Goal: Task Accomplishment & Management: Use online tool/utility

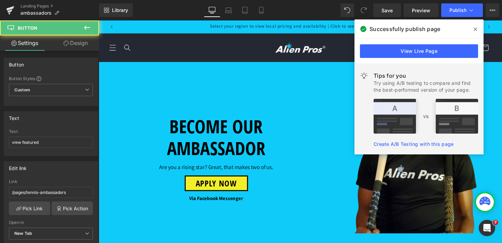
click at [75, 43] on link "Design" at bounding box center [75, 43] width 49 height 15
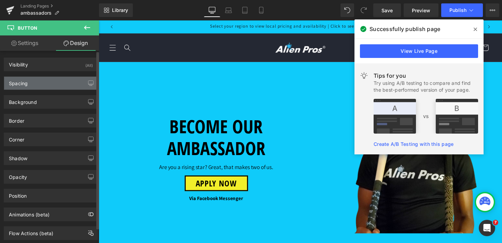
click at [39, 83] on div "Spacing" at bounding box center [51, 83] width 94 height 13
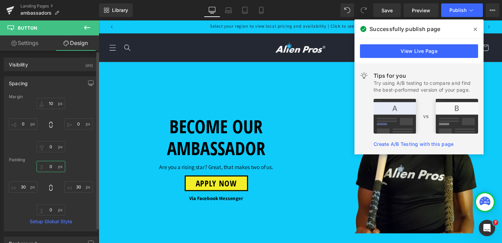
click at [47, 169] on input "0" at bounding box center [51, 166] width 29 height 11
type input "1"
type input "3"
click at [52, 104] on input "10" at bounding box center [51, 103] width 29 height 11
type input "3"
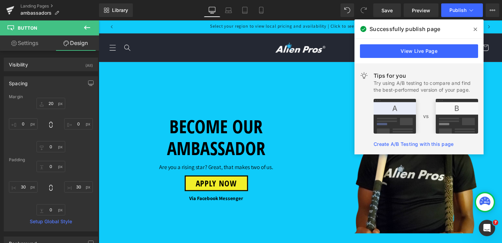
click at [476, 30] on icon at bounding box center [474, 29] width 3 height 5
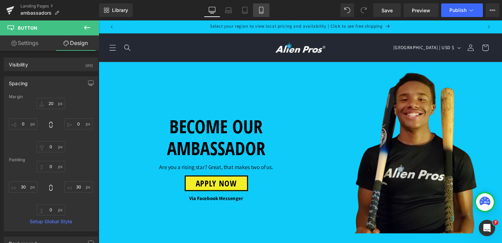
click at [260, 12] on icon at bounding box center [261, 12] width 4 height 0
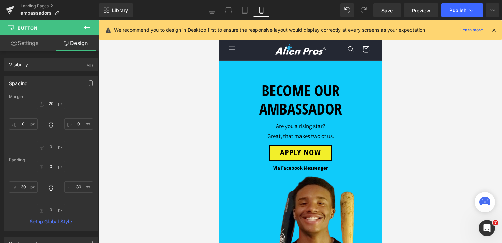
type input "20"
type input "0"
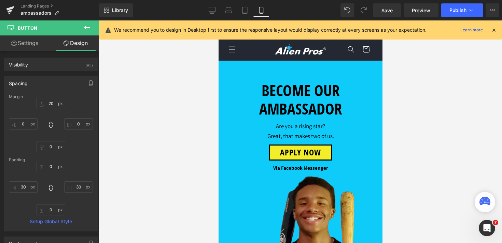
type input "30"
type input "0"
type input "30"
click at [214, 11] on icon at bounding box center [212, 10] width 7 height 7
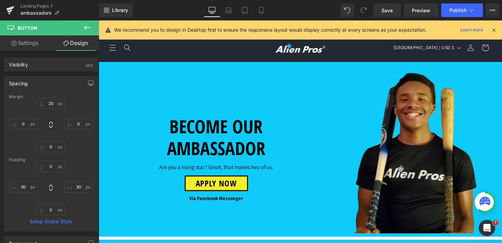
type input "20"
type input "0"
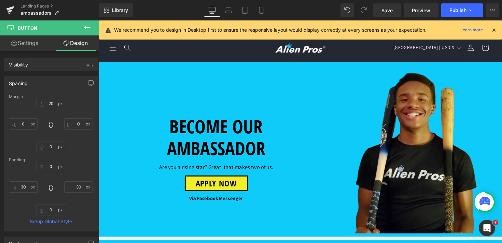
type input "30"
type input "0"
type input "30"
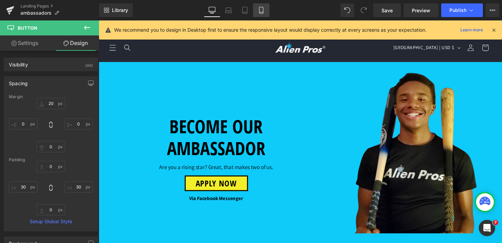
click at [260, 10] on icon at bounding box center [261, 10] width 7 height 7
type input "20"
type input "0"
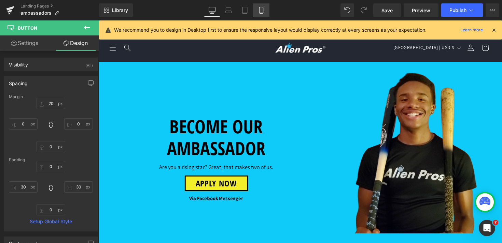
type input "0"
type input "30"
type input "0"
type input "30"
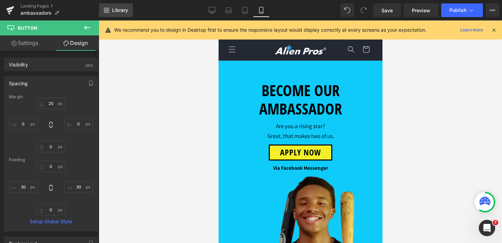
click at [115, 10] on span "Library" at bounding box center [120, 10] width 16 height 6
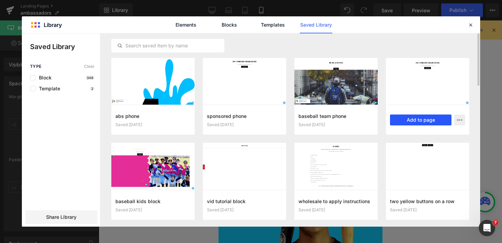
click at [427, 119] on button "Add to page" at bounding box center [420, 120] width 61 height 11
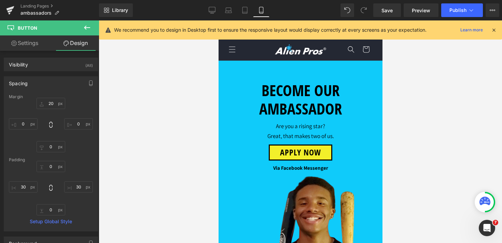
scroll to position [782, 0]
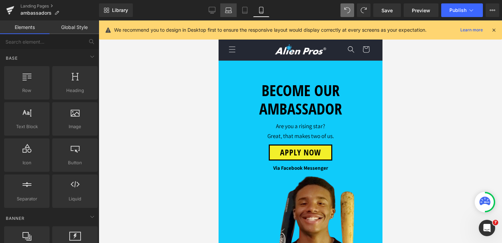
click at [225, 13] on icon at bounding box center [228, 10] width 7 height 7
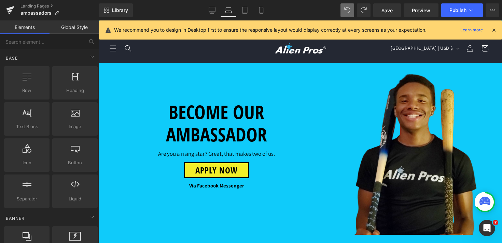
scroll to position [429, 0]
click at [262, 11] on icon at bounding box center [261, 10] width 7 height 7
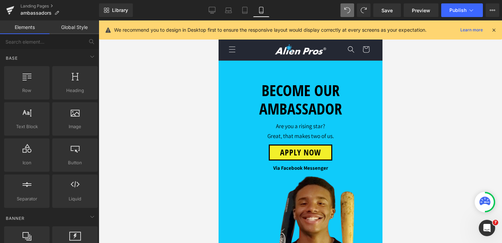
scroll to position [40, 0]
click at [125, 16] on link "Library" at bounding box center [116, 10] width 34 height 14
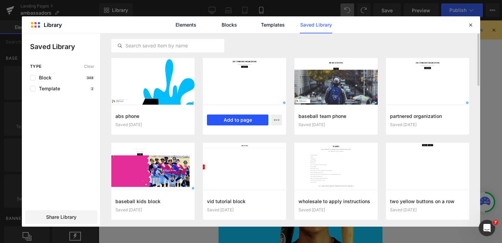
click at [224, 119] on button "Add to page" at bounding box center [237, 120] width 61 height 11
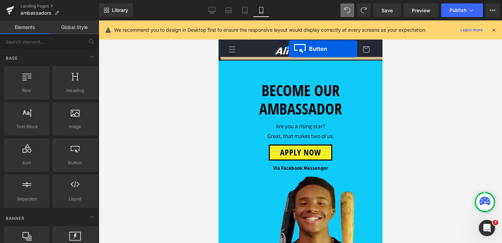
scroll to position [612, 0]
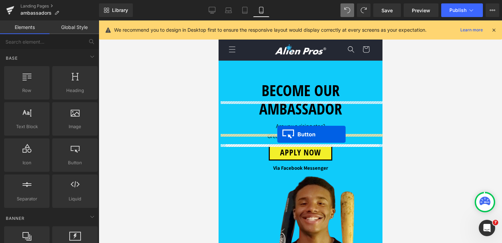
drag, startPoint x: 288, startPoint y: 150, endPoint x: 277, endPoint y: 134, distance: 19.3
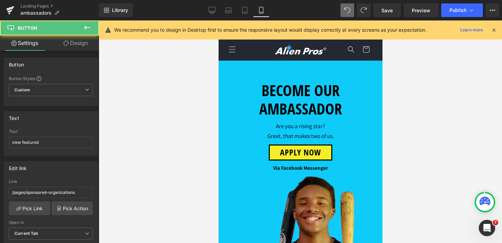
click at [76, 43] on link "Design" at bounding box center [75, 43] width 49 height 15
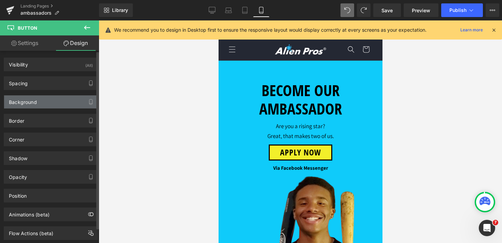
type input "10"
type input "0"
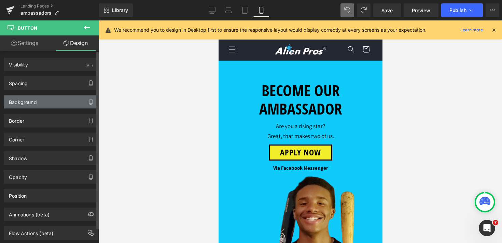
type input "30"
type input "0"
type input "30"
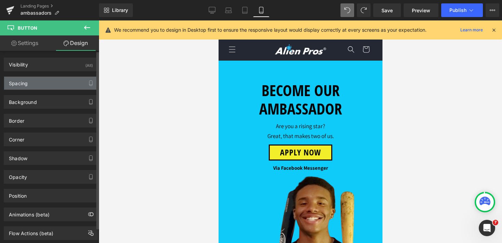
click at [39, 84] on div "Spacing" at bounding box center [51, 83] width 94 height 13
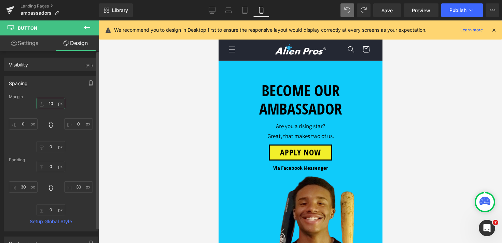
click at [49, 105] on input "10" at bounding box center [51, 103] width 29 height 11
type input "2"
type input "3"
type input "20"
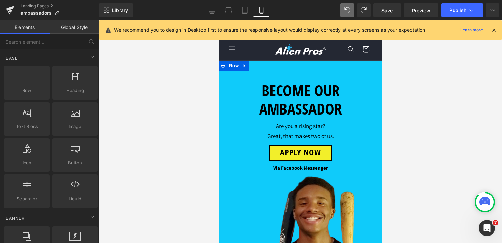
scroll to position [649, 0]
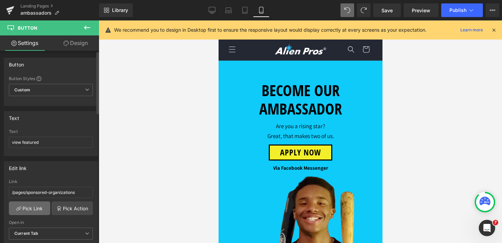
click at [30, 209] on link "Pick Link" at bounding box center [29, 209] width 41 height 14
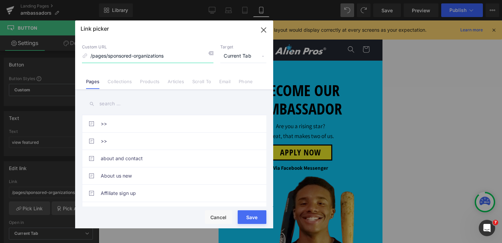
drag, startPoint x: 162, startPoint y: 56, endPoint x: 108, endPoint y: 57, distance: 54.3
click at [108, 57] on input "/pages/sponsored-organizations" at bounding box center [147, 56] width 131 height 13
type input "/pages/"
click at [114, 102] on input "text" at bounding box center [174, 103] width 184 height 15
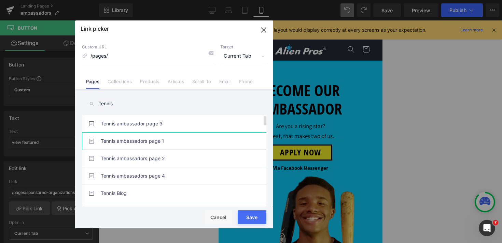
type input "tennis"
click at [154, 143] on link "Tennis ambassadors page 1" at bounding box center [176, 141] width 150 height 17
type input "/pages/tennis-ambassadors"
click at [254, 217] on div "Rendering Content" at bounding box center [251, 217] width 42 height 8
click at [254, 220] on button "Save" at bounding box center [252, 218] width 29 height 14
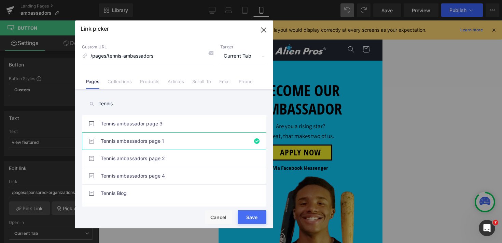
type input "/pages/tennis-ambassadors"
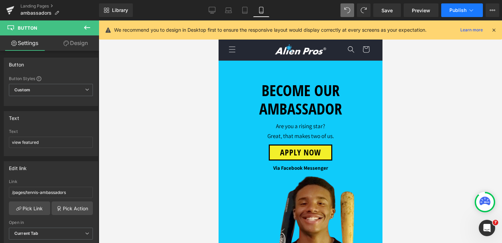
click at [468, 9] on icon at bounding box center [471, 10] width 7 height 7
click at [212, 12] on icon at bounding box center [212, 9] width 6 height 5
type input "25"
type input "100"
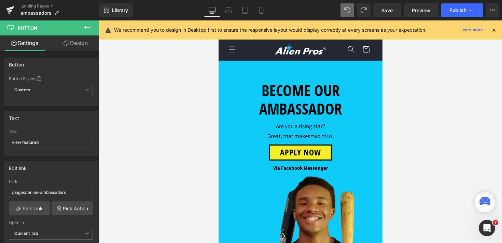
type input "#f1f29b"
type input "100"
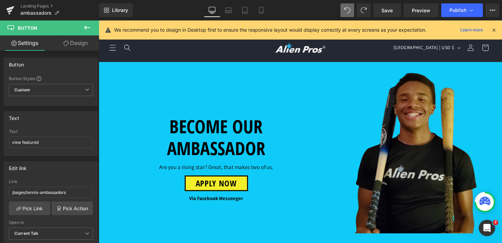
scroll to position [504, 0]
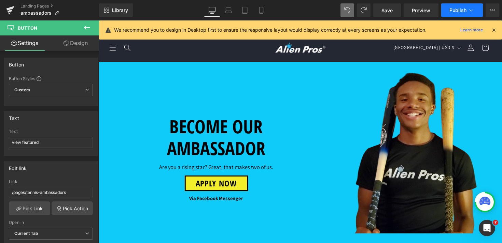
click at [469, 8] on icon at bounding box center [471, 10] width 7 height 7
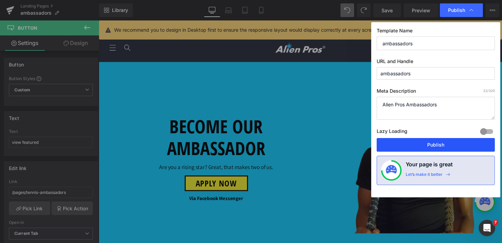
click at [432, 147] on button "Publish" at bounding box center [436, 145] width 118 height 14
